Goal: Register for event/course

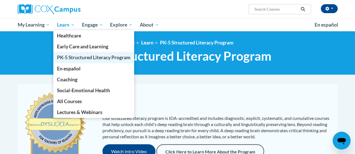
click at [81, 57] on span "PK-5 Structured Literacy Program" at bounding box center [93, 58] width 73 height 6
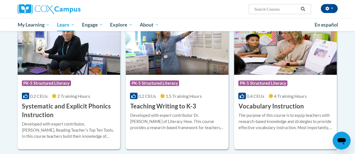
scroll to position [626, 0]
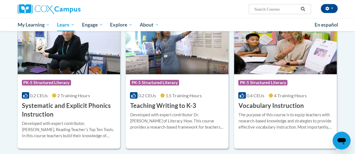
click at [141, 90] on div "Course Category: PK-5 Structured Literacy 0.2 CEUs 1.5 Training Hours COURSE Te…" at bounding box center [177, 93] width 103 height 36
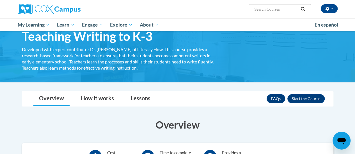
scroll to position [24, 0]
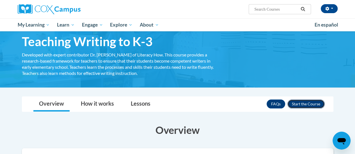
click at [310, 103] on button "Enroll" at bounding box center [305, 104] width 37 height 9
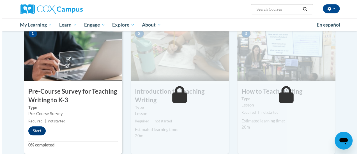
scroll to position [156, 0]
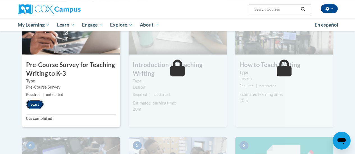
click at [34, 105] on button "Start" at bounding box center [34, 104] width 17 height 9
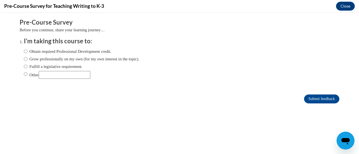
scroll to position [0, 0]
click at [24, 54] on input "Obtain required Professional Development credit." at bounding box center [26, 51] width 4 height 6
radio input "true"
click at [312, 100] on input "Submit feedback" at bounding box center [321, 99] width 35 height 9
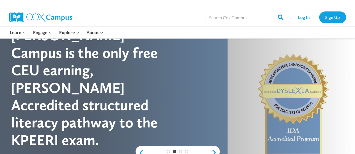
scroll to position [33, 0]
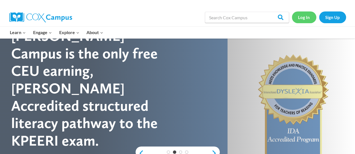
click at [306, 20] on link "Log In" at bounding box center [303, 16] width 24 height 11
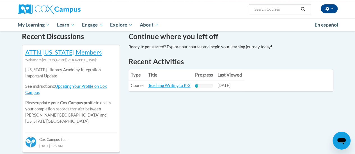
scroll to position [174, 0]
click at [160, 84] on link "Teaching Writing to K-3" at bounding box center [169, 85] width 42 height 5
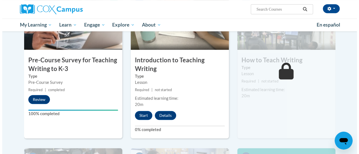
scroll to position [162, 0]
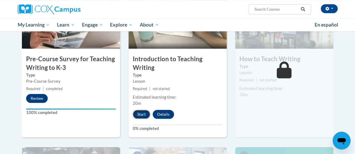
click at [142, 113] on button "Start" at bounding box center [141, 114] width 17 height 9
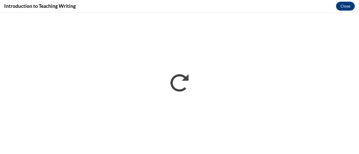
scroll to position [0, 0]
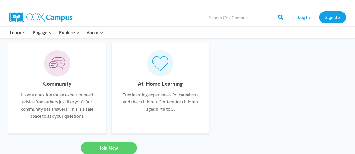
scroll to position [439, 0]
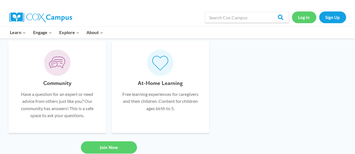
click at [307, 22] on link "Log In" at bounding box center [303, 16] width 24 height 11
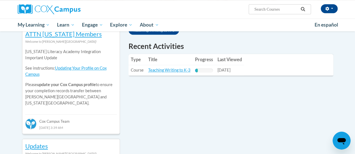
scroll to position [155, 0]
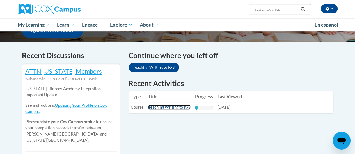
click at [173, 108] on link "Teaching Writing to K-3" at bounding box center [169, 107] width 42 height 5
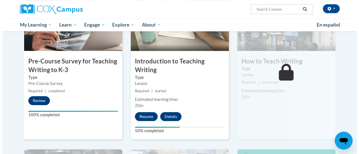
scroll to position [152, 0]
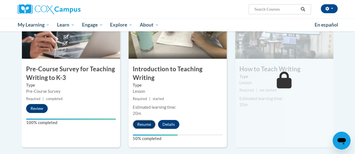
click at [142, 126] on button "Resume" at bounding box center [144, 124] width 23 height 9
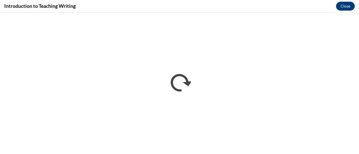
scroll to position [0, 0]
